Goal: Navigation & Orientation: Find specific page/section

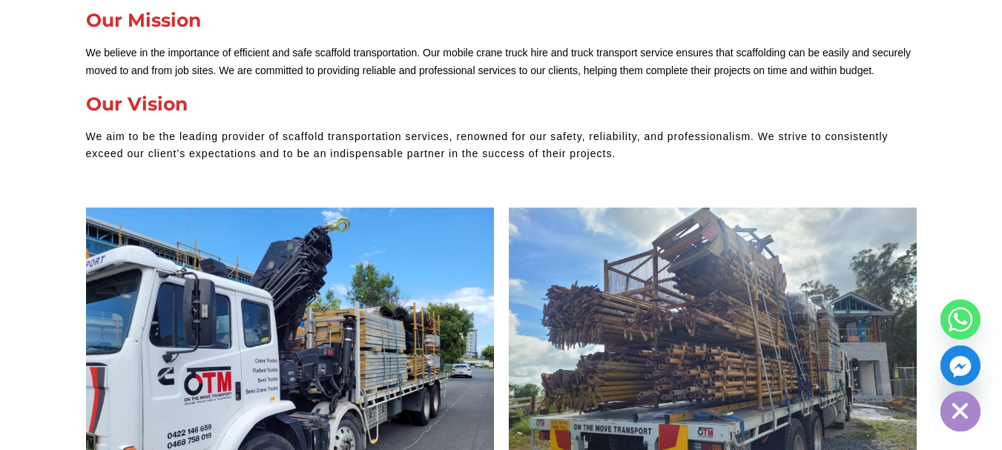
scroll to position [593, 0]
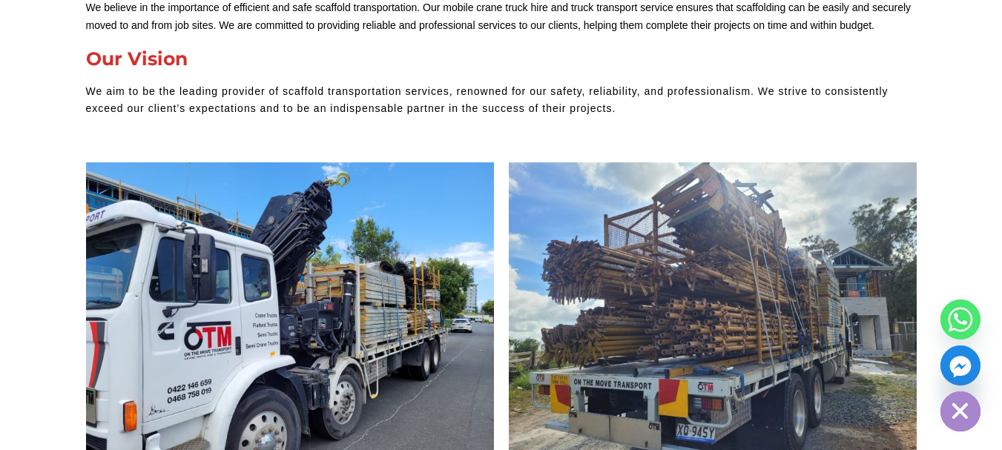
drag, startPoint x: 179, startPoint y: 412, endPoint x: 152, endPoint y: 411, distance: 26.7
click at [178, 412] on img at bounding box center [290, 315] width 408 height 306
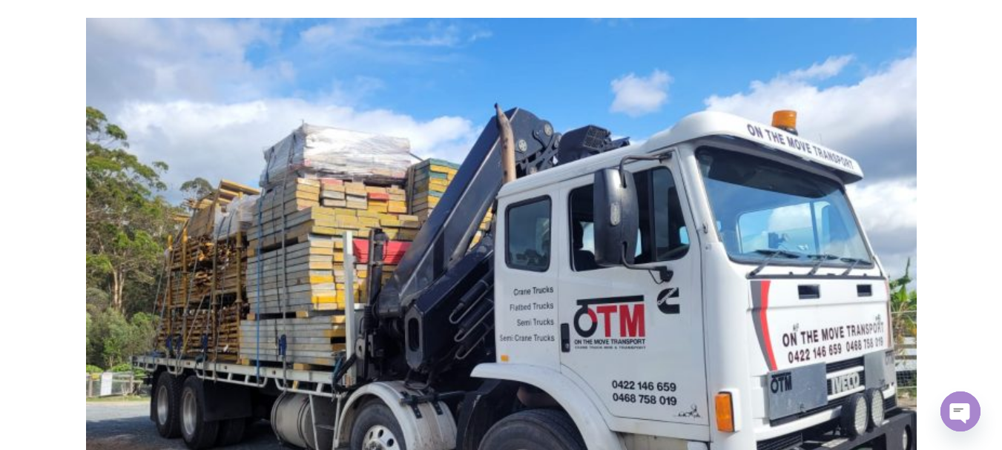
scroll to position [1558, 0]
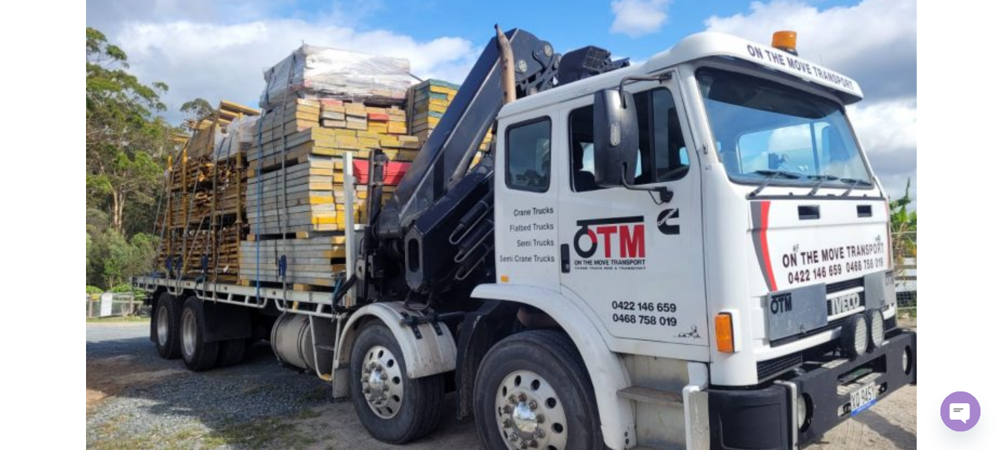
click at [617, 268] on img at bounding box center [501, 249] width 831 height 623
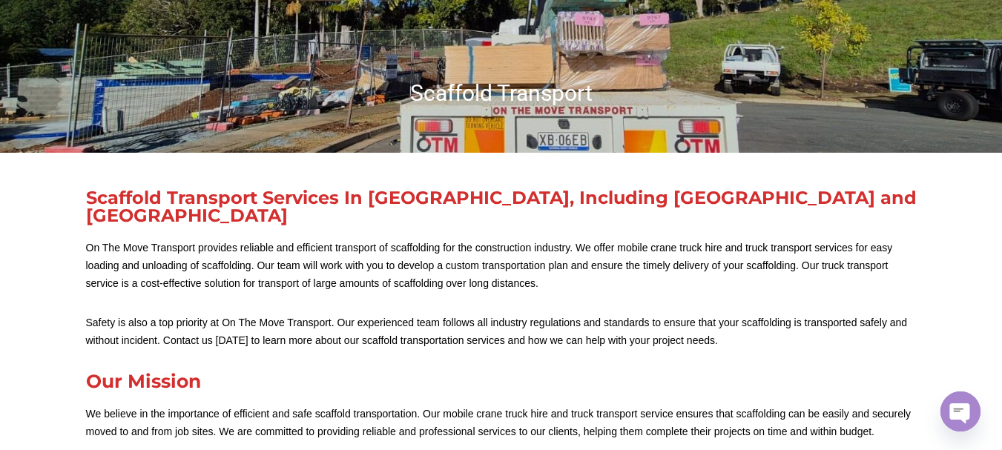
scroll to position [0, 0]
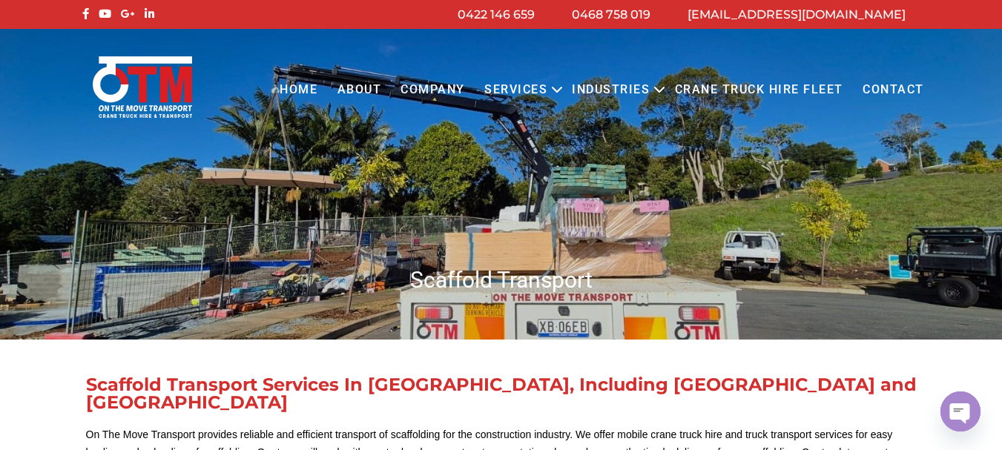
click at [780, 20] on link "[EMAIL_ADDRESS][DOMAIN_NAME]" at bounding box center [797, 14] width 218 height 14
click at [375, 92] on link "About" at bounding box center [359, 90] width 64 height 41
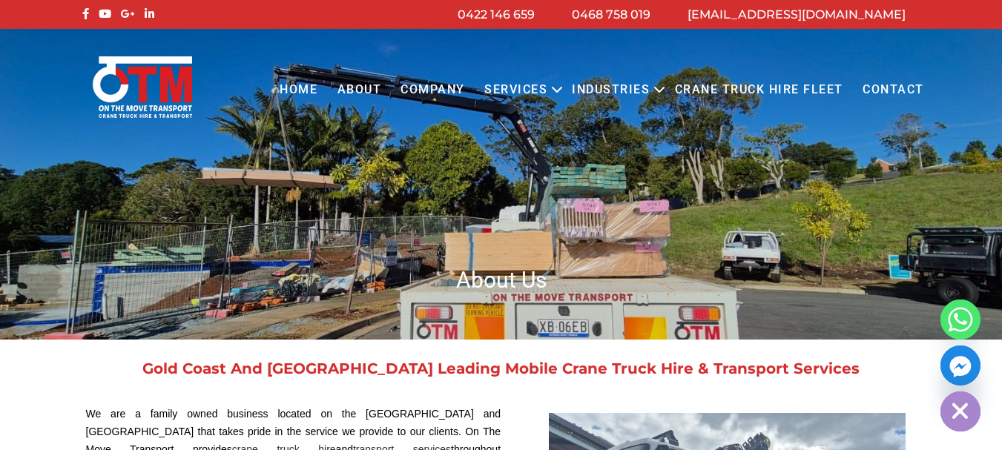
click at [455, 86] on link "COMPANY" at bounding box center [433, 90] width 84 height 41
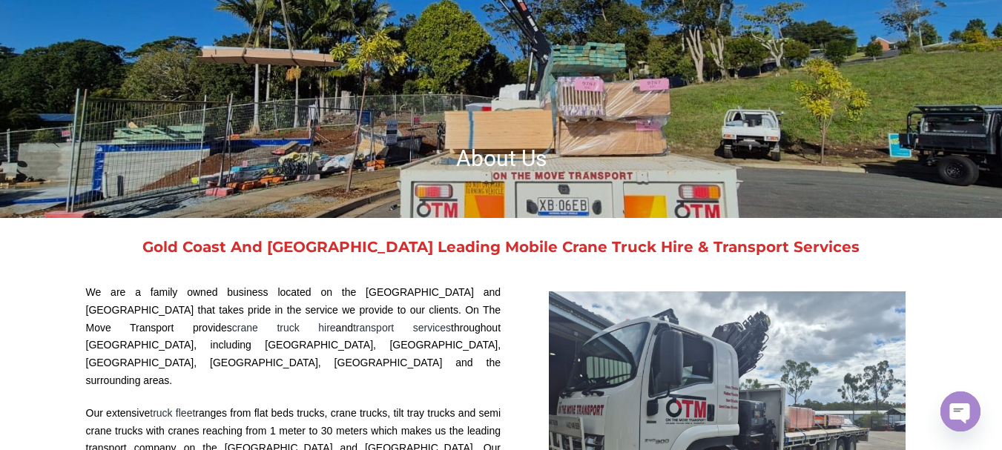
scroll to position [223, 0]
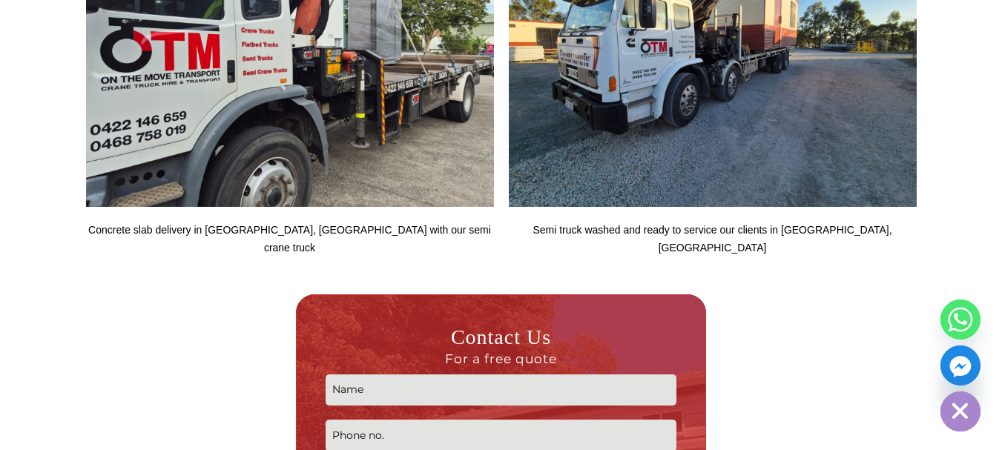
scroll to position [1335, 0]
